Goal: Navigation & Orientation: Find specific page/section

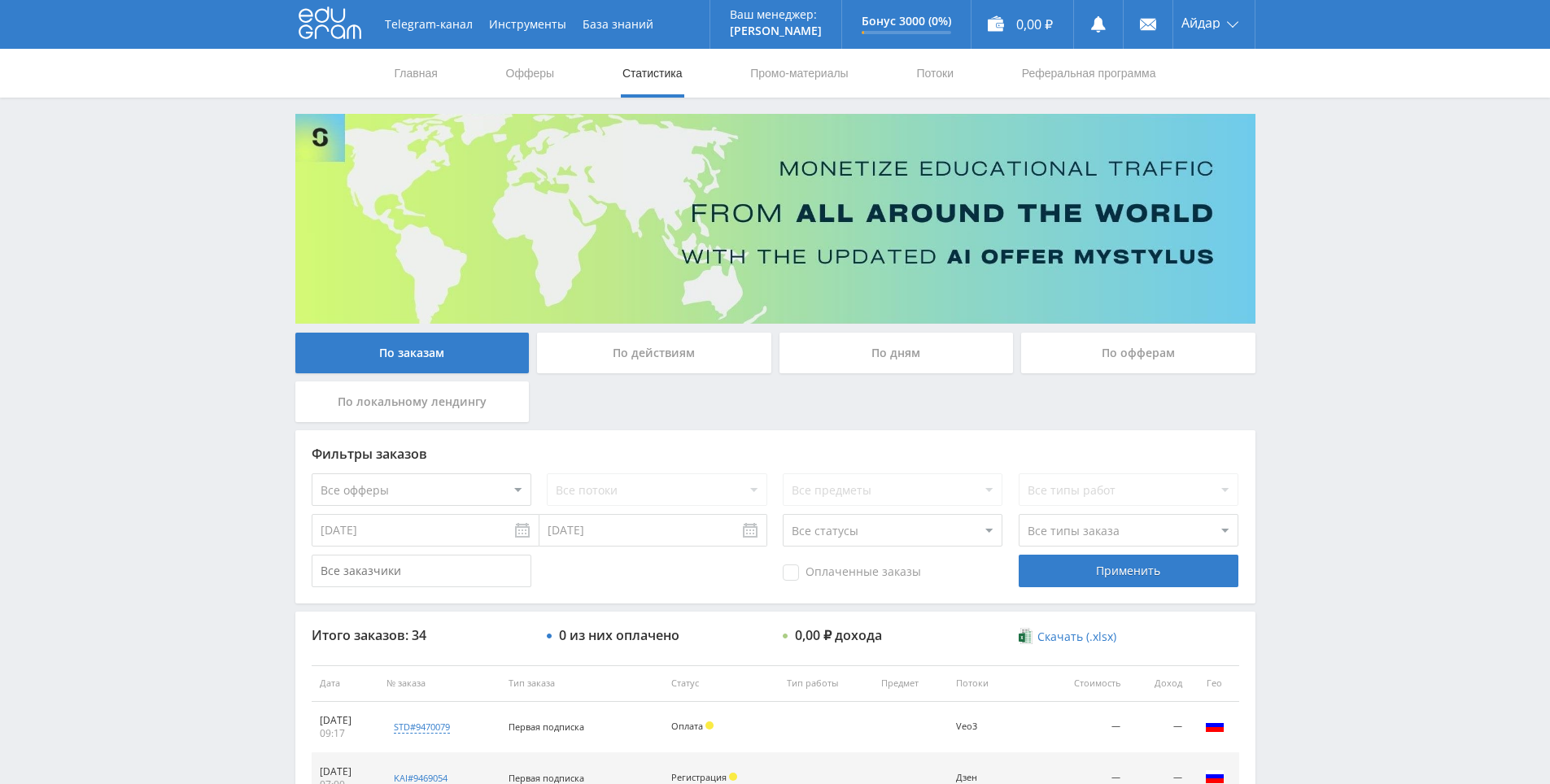
drag, startPoint x: 1324, startPoint y: 529, endPoint x: 1305, endPoint y: 424, distance: 106.7
click at [1312, 455] on div "Telegram-канал Инструменты База знаний Ваш менеджер: [PERSON_NAME] Alex Online …" at bounding box center [775, 682] width 1550 height 1365
drag, startPoint x: 1314, startPoint y: 457, endPoint x: 1316, endPoint y: 407, distance: 50.0
drag, startPoint x: 1316, startPoint y: 407, endPoint x: 1321, endPoint y: 452, distance: 45.3
click at [1316, 408] on div "Telegram-канал Инструменты База знаний Ваш менеджер: [PERSON_NAME] Alex Online …" at bounding box center [775, 682] width 1550 height 1365
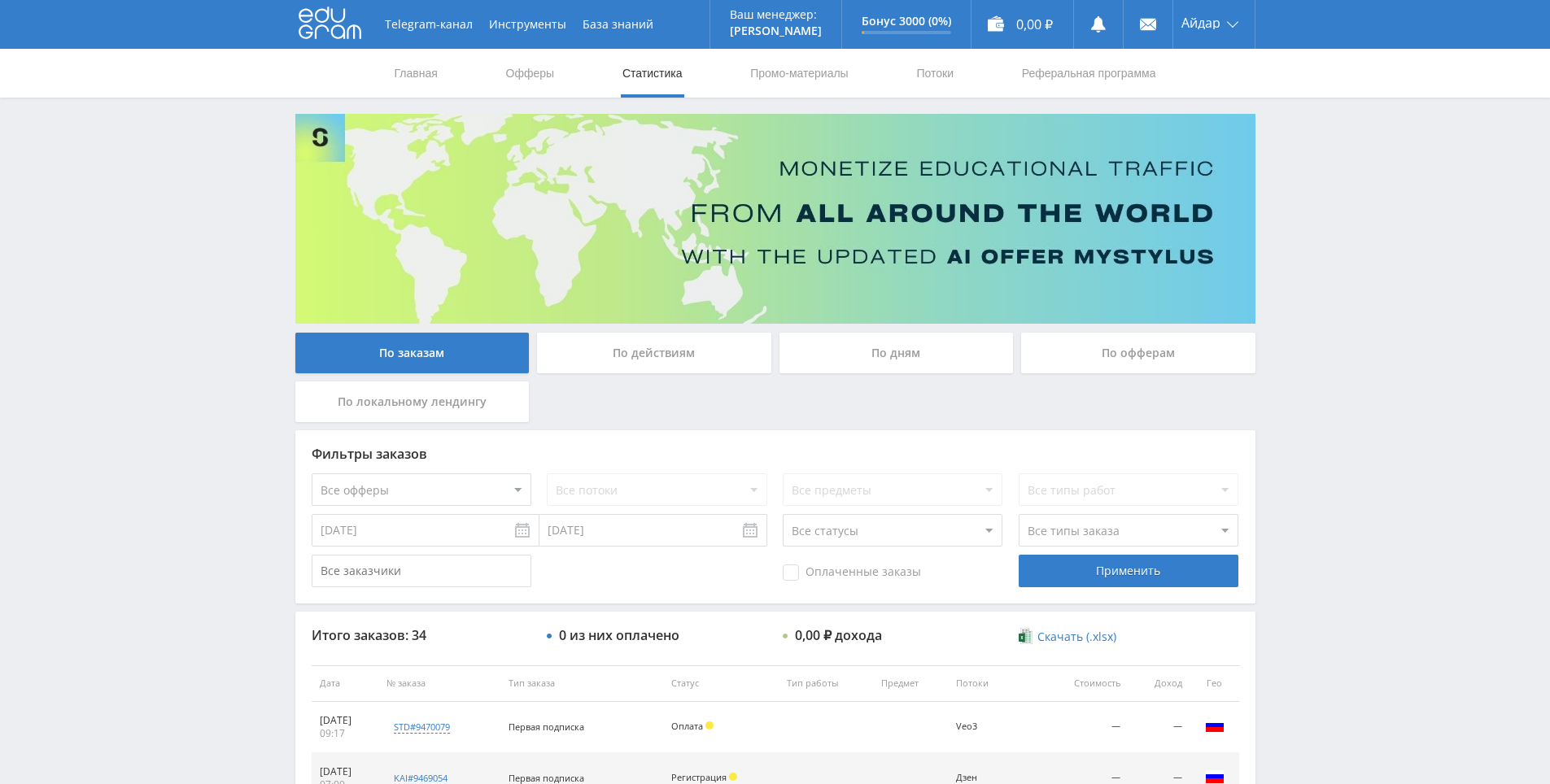
click at [1321, 464] on div "Telegram-канал Инструменты База знаний Ваш менеджер: [PERSON_NAME] Alex Online …" at bounding box center [775, 682] width 1550 height 1365
click at [1320, 423] on div "Telegram-канал Инструменты База знаний Ваш менеджер: [PERSON_NAME] Alex Online …" at bounding box center [775, 682] width 1550 height 1365
drag, startPoint x: 1320, startPoint y: 422, endPoint x: 1310, endPoint y: 411, distance: 14.9
click at [1319, 425] on div "Telegram-канал Инструменты База знаний Ваш менеджер: [PERSON_NAME] Alex Online …" at bounding box center [775, 682] width 1550 height 1365
click at [1305, 402] on div "Telegram-канал Инструменты База знаний Ваш менеджер: [PERSON_NAME] Alex Online …" at bounding box center [775, 682] width 1550 height 1365
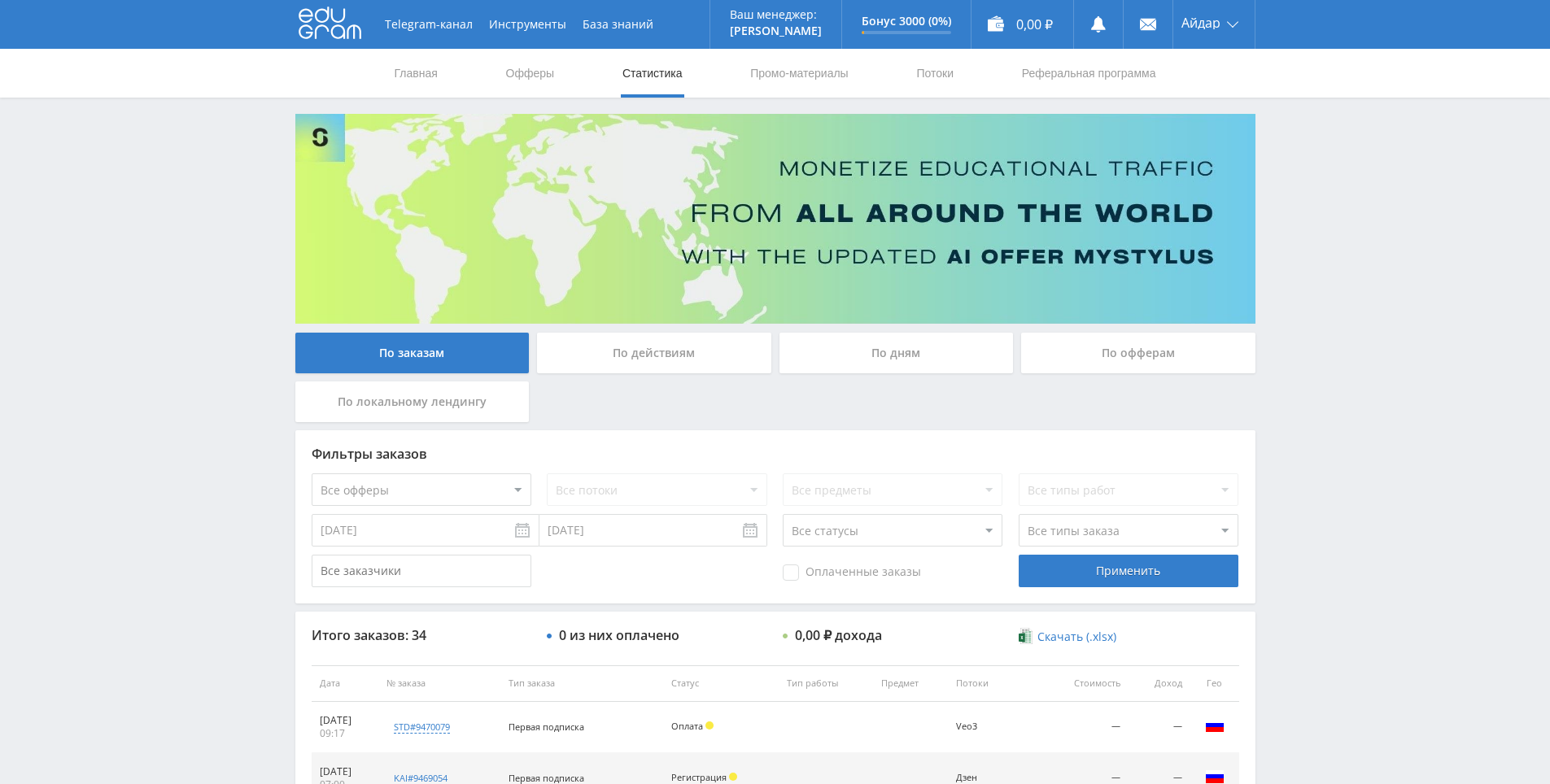
drag, startPoint x: 1305, startPoint y: 402, endPoint x: 1313, endPoint y: 421, distance: 20.6
click at [1312, 414] on div "Telegram-канал Инструменты База знаний Ваш менеджер: [PERSON_NAME] Alex Online …" at bounding box center [775, 682] width 1550 height 1365
click at [1290, 401] on div "Telegram-канал Инструменты База знаний Ваш менеджер: [PERSON_NAME] Alex Online …" at bounding box center [775, 682] width 1550 height 1365
click at [1291, 401] on div "Telegram-канал Инструменты База знаний Ваш менеджер: [PERSON_NAME] Alex Online …" at bounding box center [775, 682] width 1550 height 1365
click at [1292, 392] on div "Telegram-канал Инструменты База знаний Ваш менеджер: [PERSON_NAME] Alex Online …" at bounding box center [775, 682] width 1550 height 1365
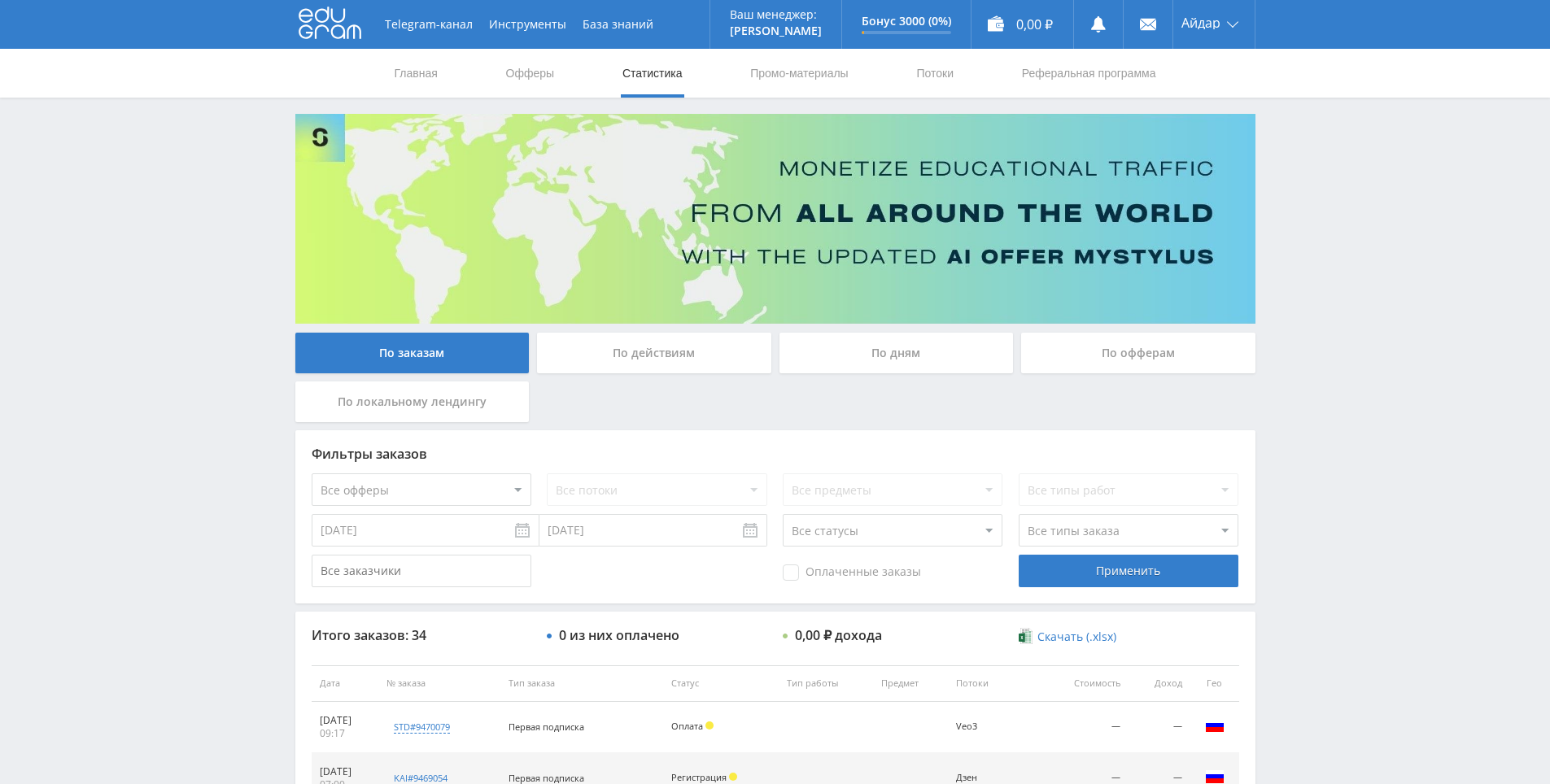
click at [1292, 399] on div "Telegram-канал Инструменты База знаний Ваш менеджер: [PERSON_NAME] Alex Online …" at bounding box center [775, 682] width 1550 height 1365
drag, startPoint x: 1292, startPoint y: 399, endPoint x: 1287, endPoint y: 387, distance: 13.0
click at [1287, 387] on div "Telegram-канал Инструменты База знаний Ваш менеджер: [PERSON_NAME] Alex Online …" at bounding box center [775, 682] width 1550 height 1365
